Goal: Use online tool/utility: Utilize a website feature to perform a specific function

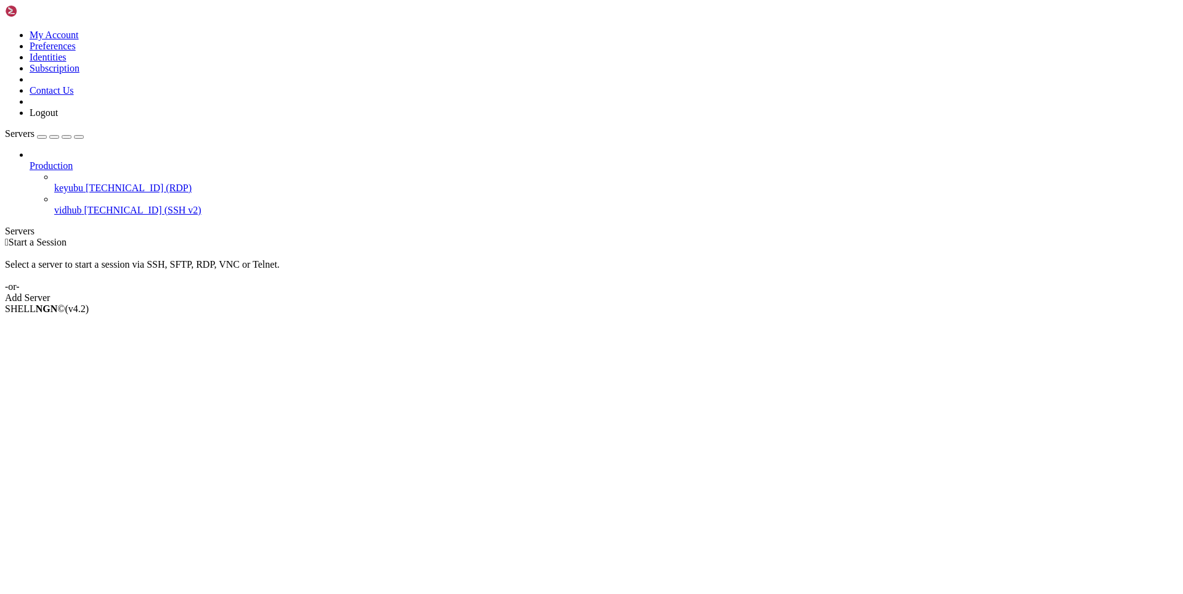
click at [86, 182] on span "[TECHNICAL_ID] (RDP)" at bounding box center [139, 187] width 106 height 10
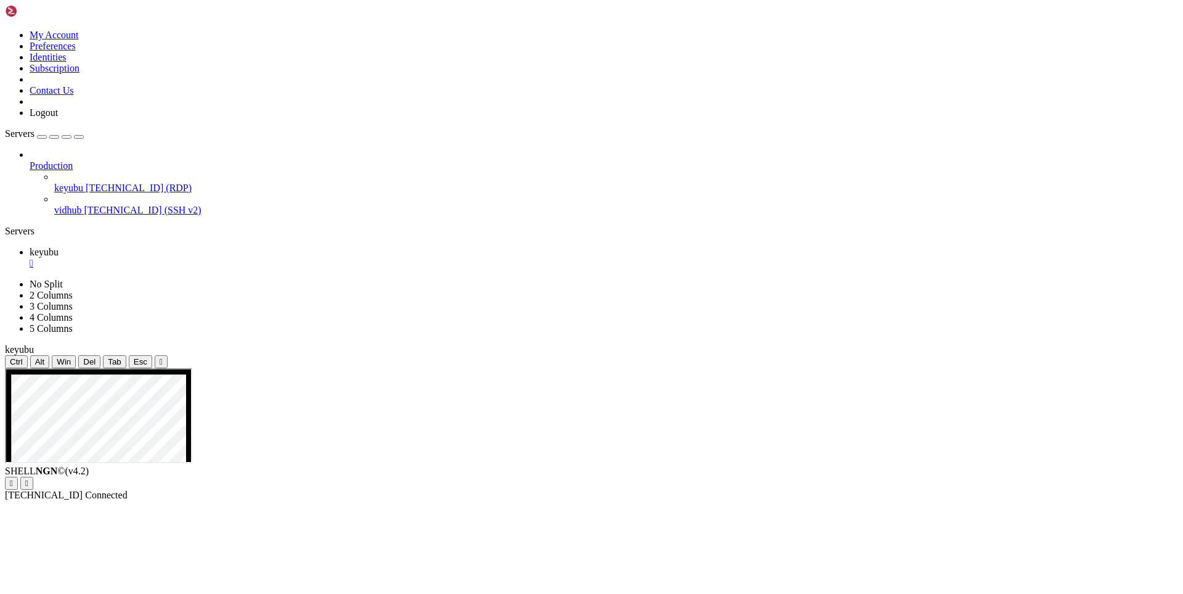
drag, startPoint x: 436, startPoint y: 797, endPoint x: 181, endPoint y: 675, distance: 282.0
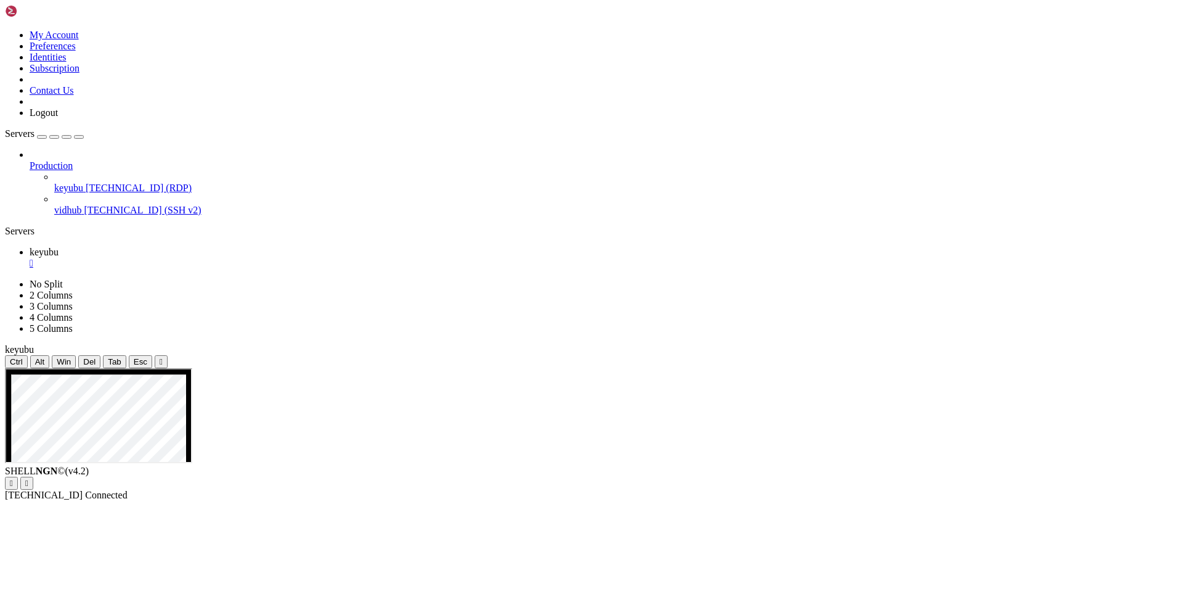
drag, startPoint x: 505, startPoint y: 795, endPoint x: 185, endPoint y: 577, distance: 387.3
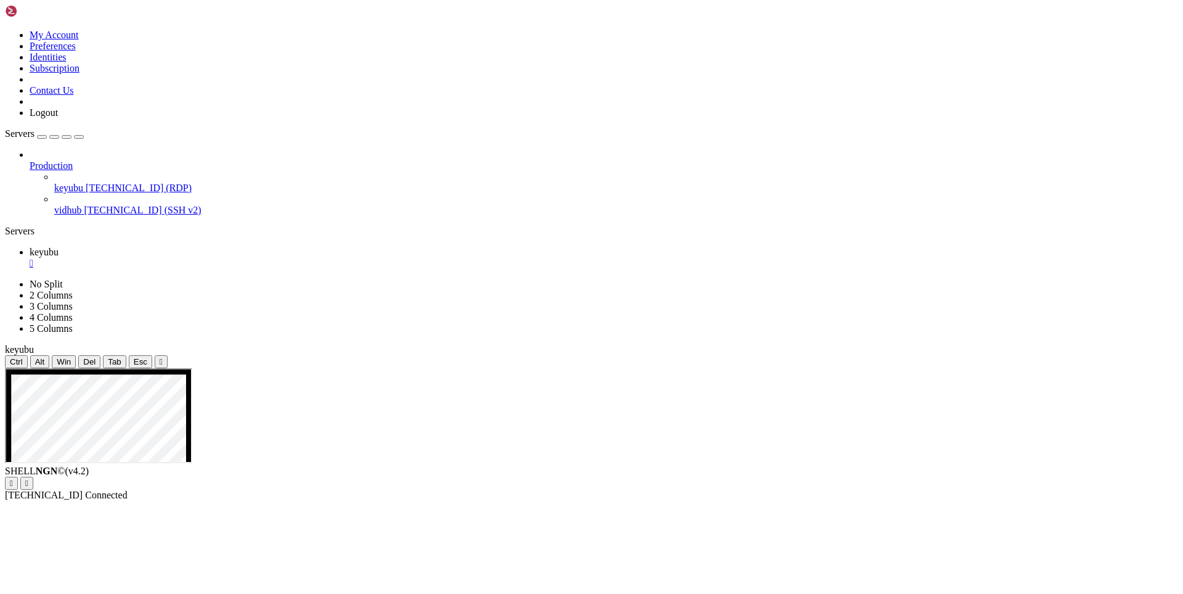
drag, startPoint x: 441, startPoint y: 796, endPoint x: 185, endPoint y: 589, distance: 329.1
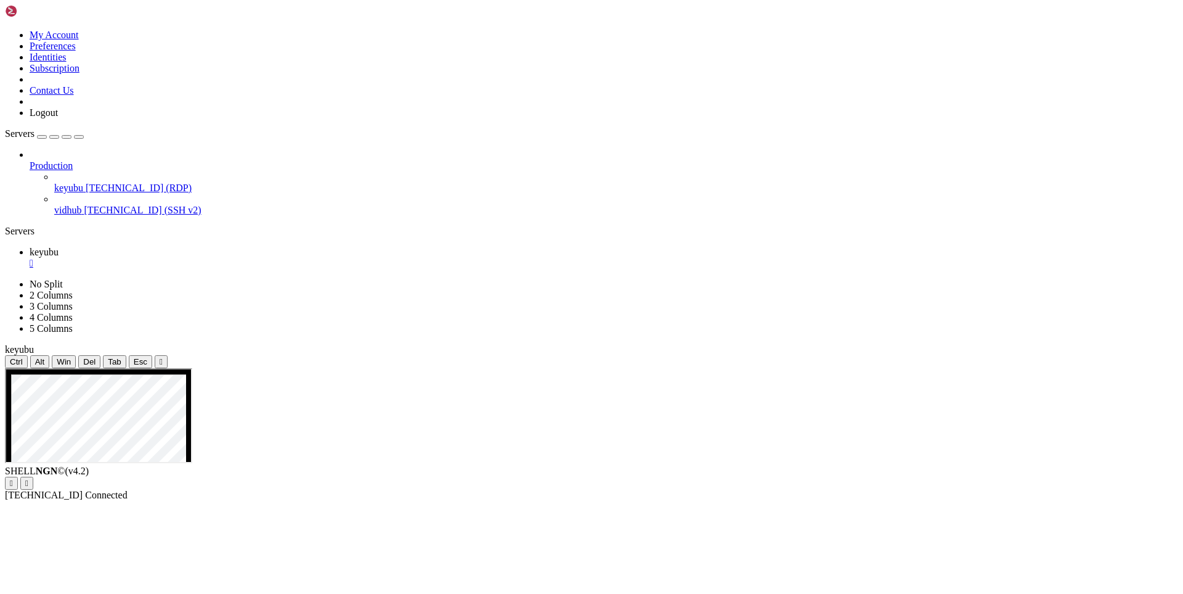
drag, startPoint x: 493, startPoint y: 794, endPoint x: 183, endPoint y: 675, distance: 332.0
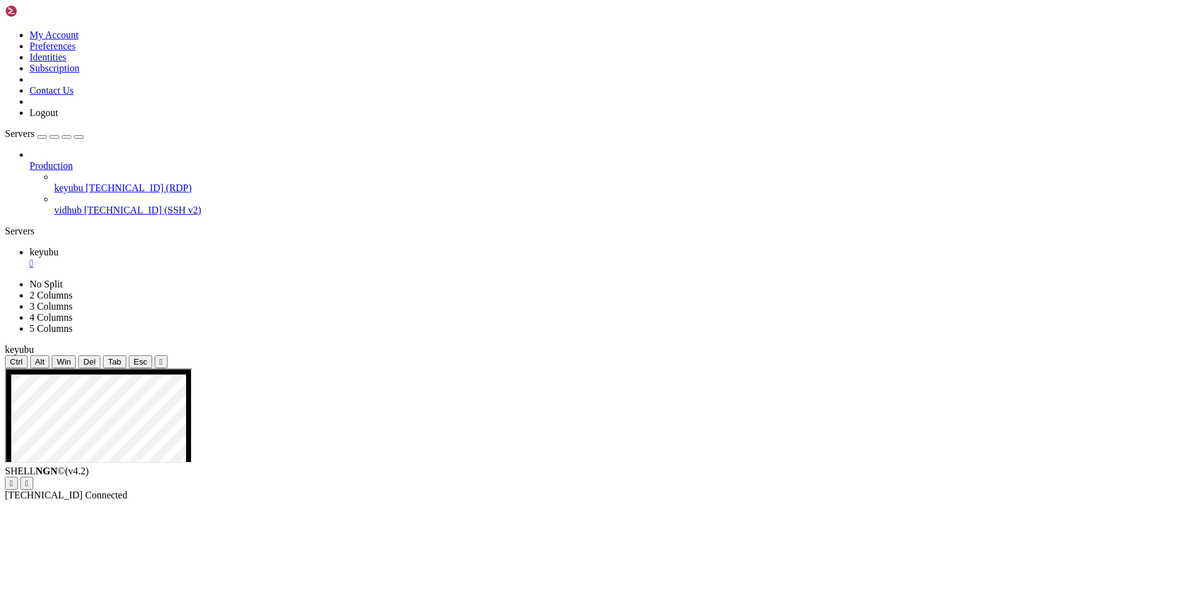
drag, startPoint x: 459, startPoint y: 646, endPoint x: 325, endPoint y: 551, distance: 164.0
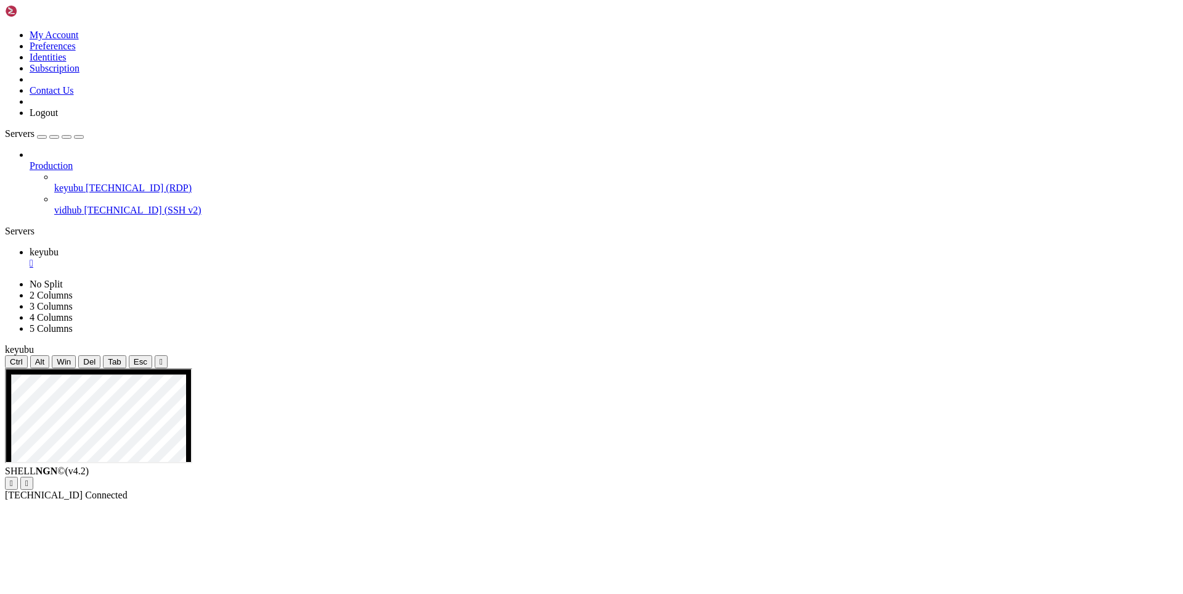
drag, startPoint x: 607, startPoint y: 720, endPoint x: 594, endPoint y: 579, distance: 142.4
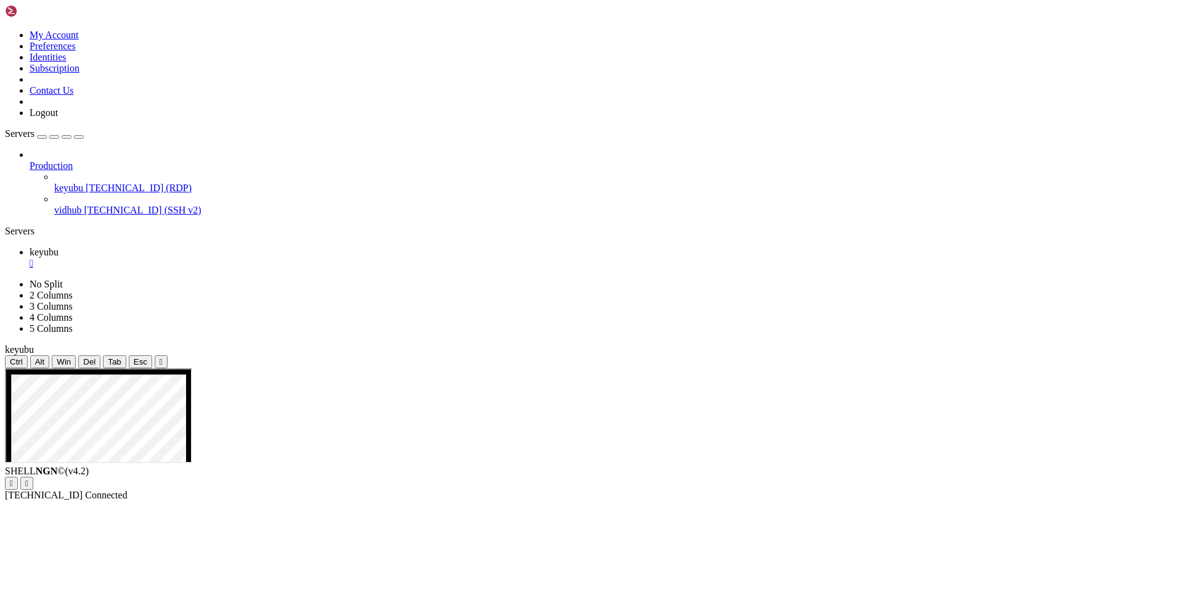
drag, startPoint x: 595, startPoint y: 714, endPoint x: 591, endPoint y: 510, distance: 204.7
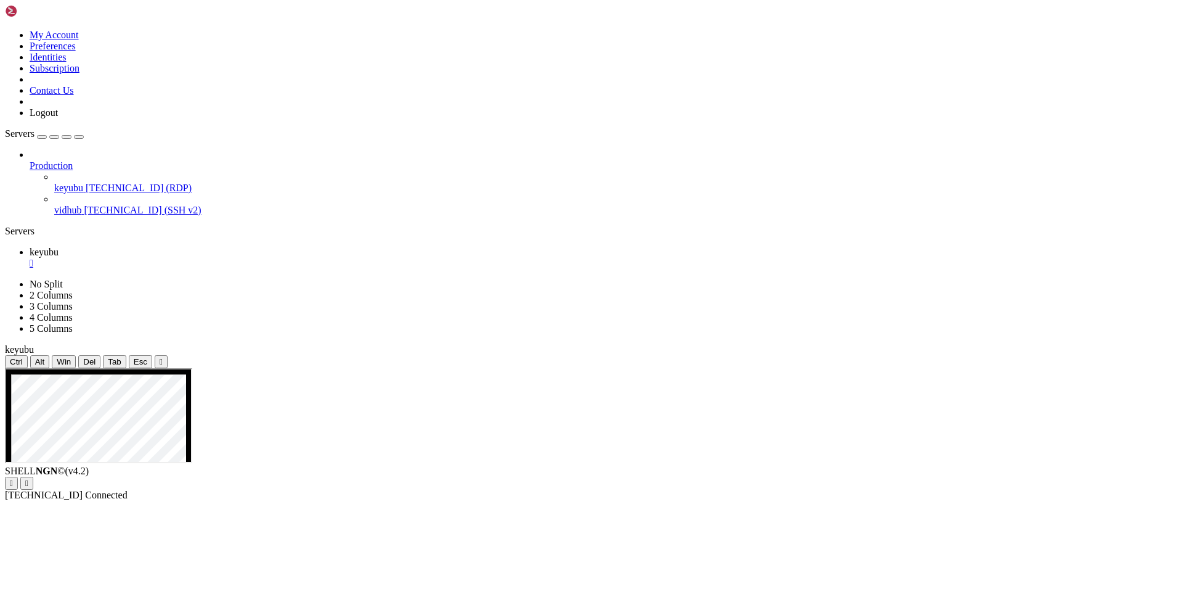
drag, startPoint x: 454, startPoint y: 674, endPoint x: 181, endPoint y: 672, distance: 273.0
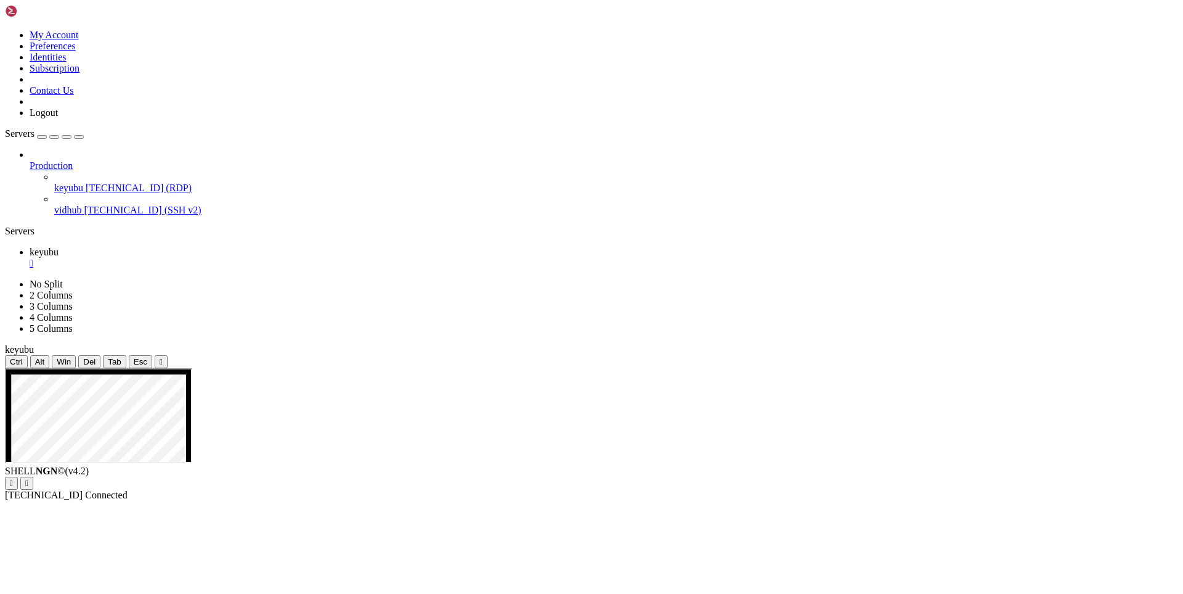
drag, startPoint x: 462, startPoint y: 798, endPoint x: 184, endPoint y: 802, distance: 278.0
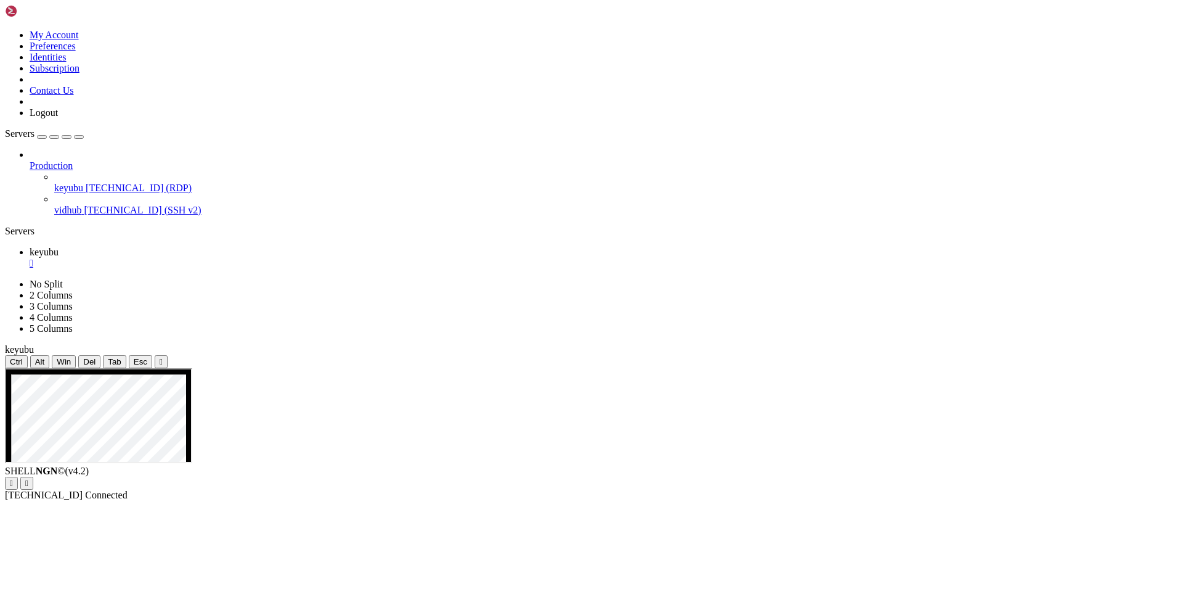
drag, startPoint x: 773, startPoint y: 799, endPoint x: 190, endPoint y: 616, distance: 611.1
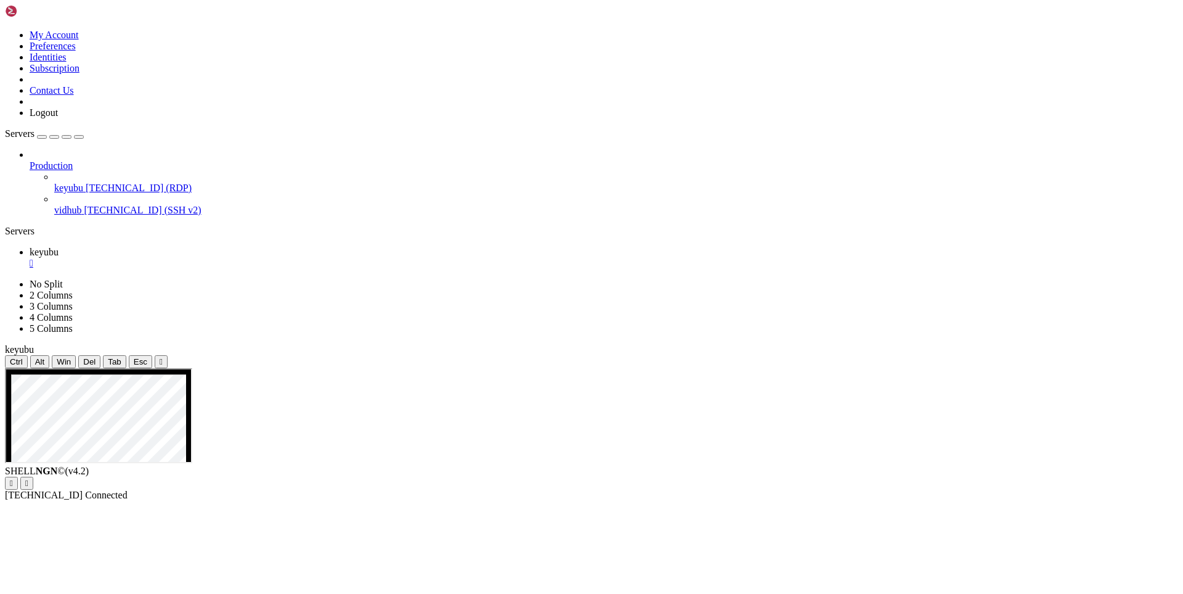
drag, startPoint x: 331, startPoint y: 645, endPoint x: 160, endPoint y: 622, distance: 172.8
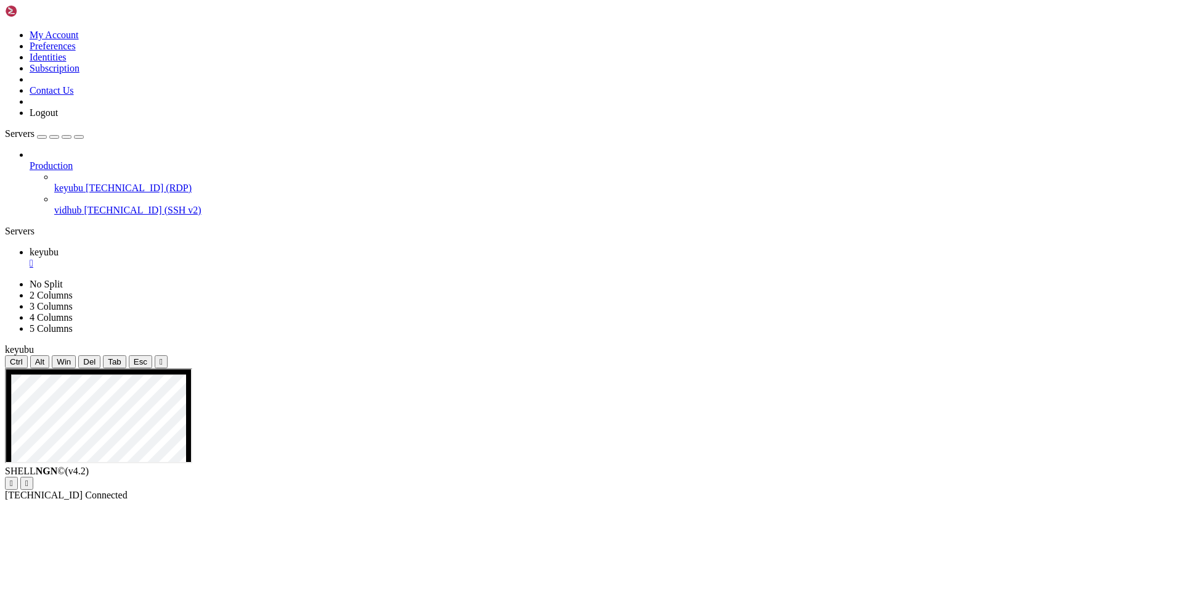
drag, startPoint x: 446, startPoint y: 797, endPoint x: 182, endPoint y: 598, distance: 330.5
